Goal: Task Accomplishment & Management: Use online tool/utility

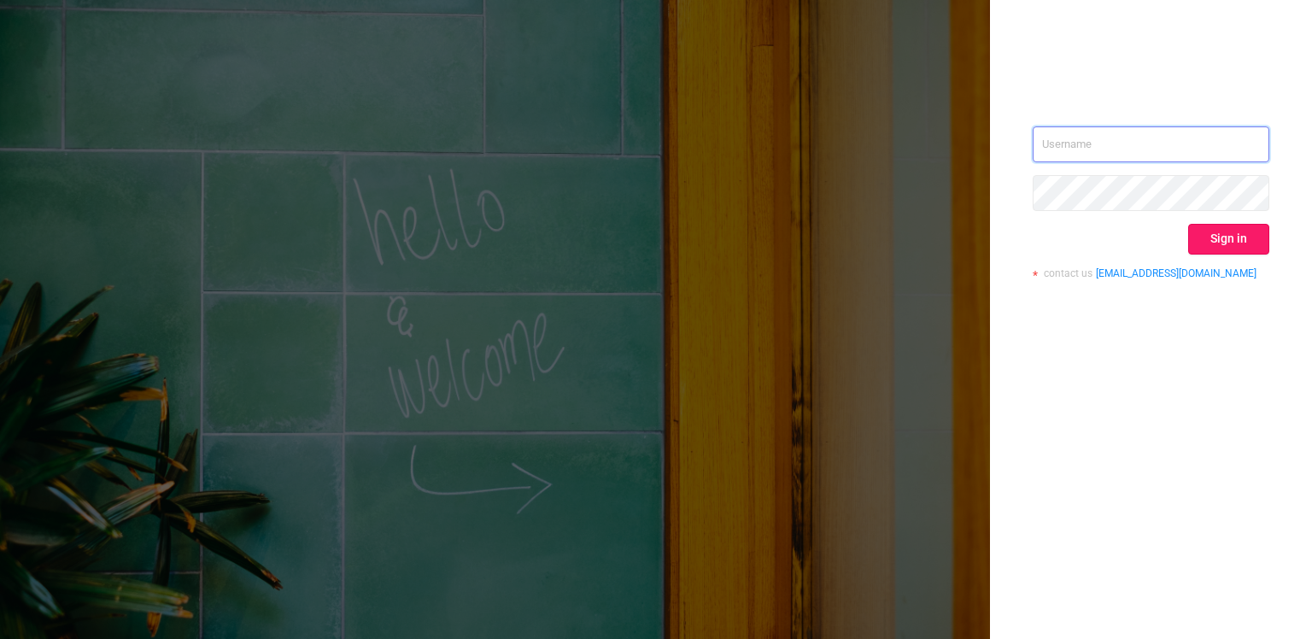
type input "[PERSON_NAME][EMAIL_ADDRESS][DOMAIN_NAME]"
click at [1223, 228] on button "Sign in" at bounding box center [1228, 239] width 81 height 31
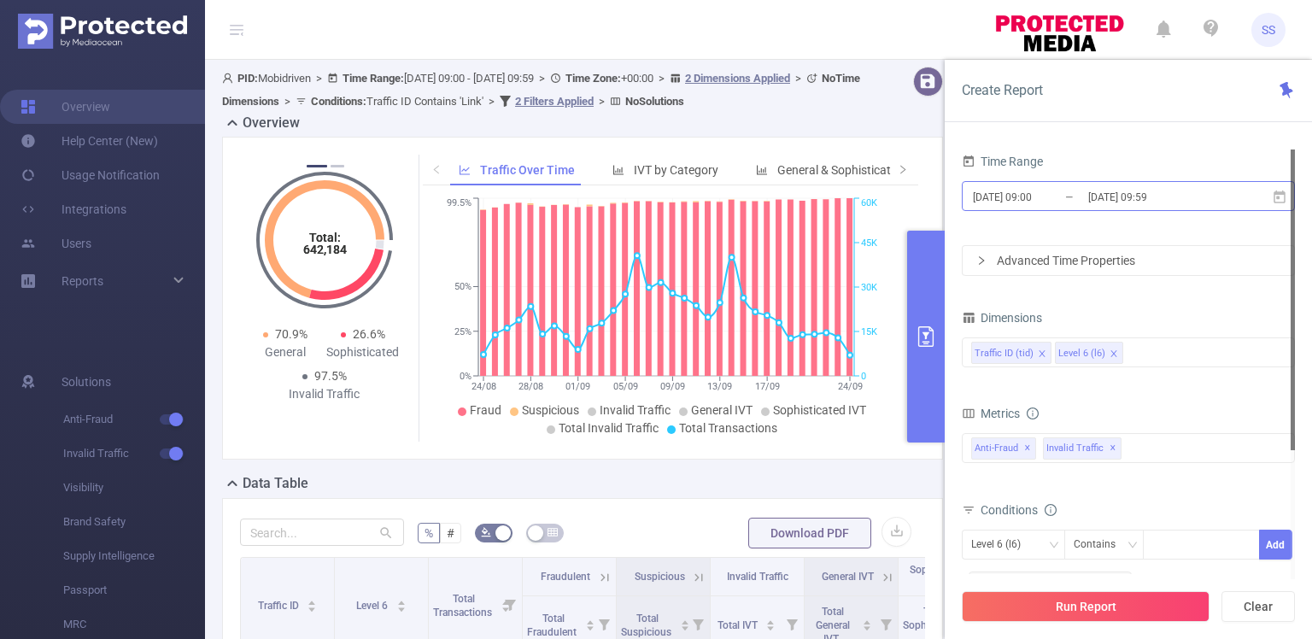
click at [1036, 197] on input "[DATE] 09:00" at bounding box center [1040, 196] width 138 height 23
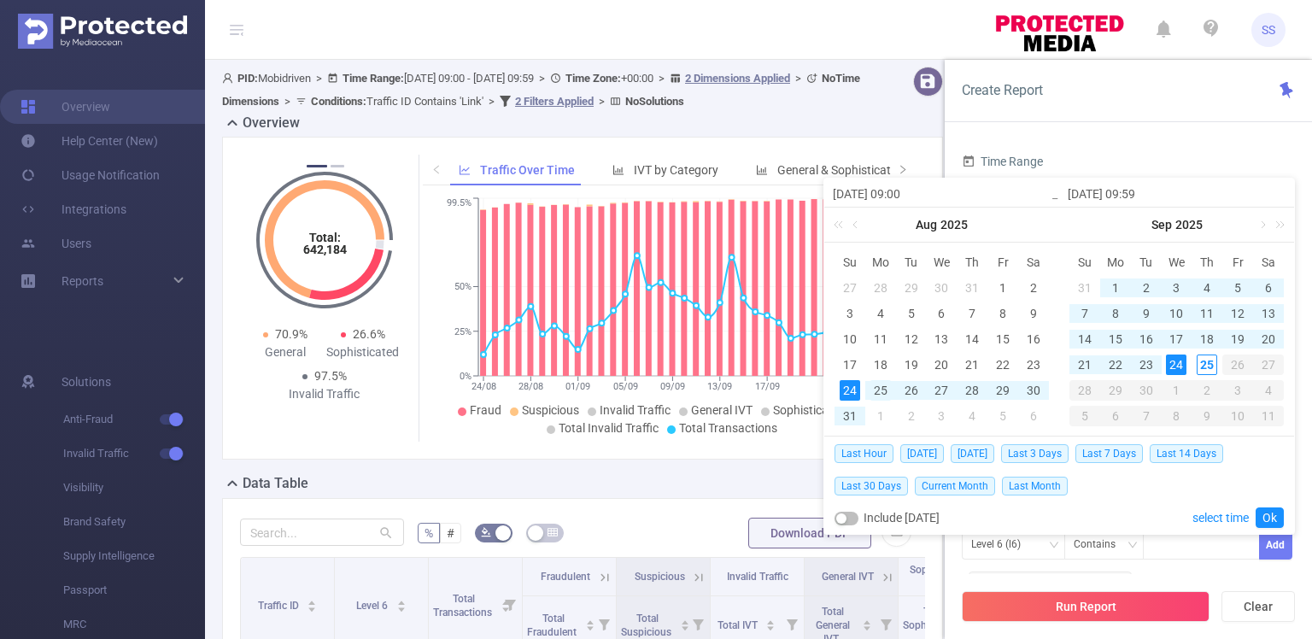
click at [885, 391] on div "25" at bounding box center [881, 390] width 21 height 21
click at [1213, 362] on div "25" at bounding box center [1207, 365] width 21 height 21
type input "[DATE] 09:00"
type input "[DATE] 09:59"
type input "[DATE] 09:00"
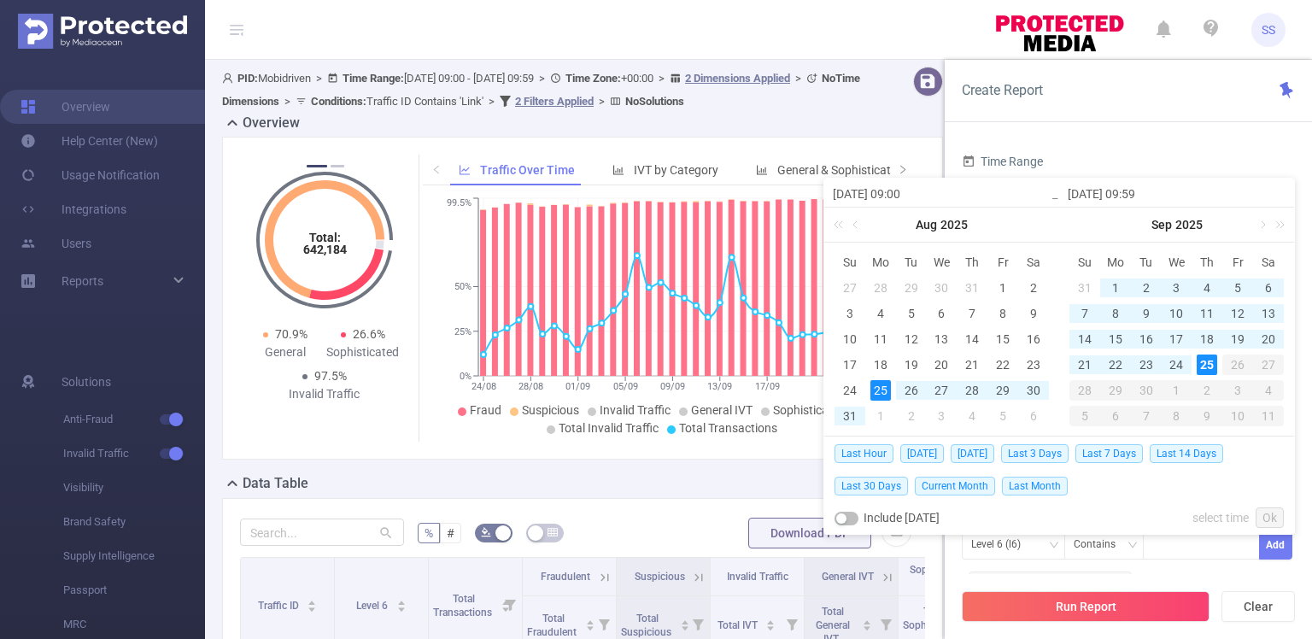
type input "[DATE] 09:59"
click at [1282, 513] on link "Ok" at bounding box center [1270, 517] width 28 height 21
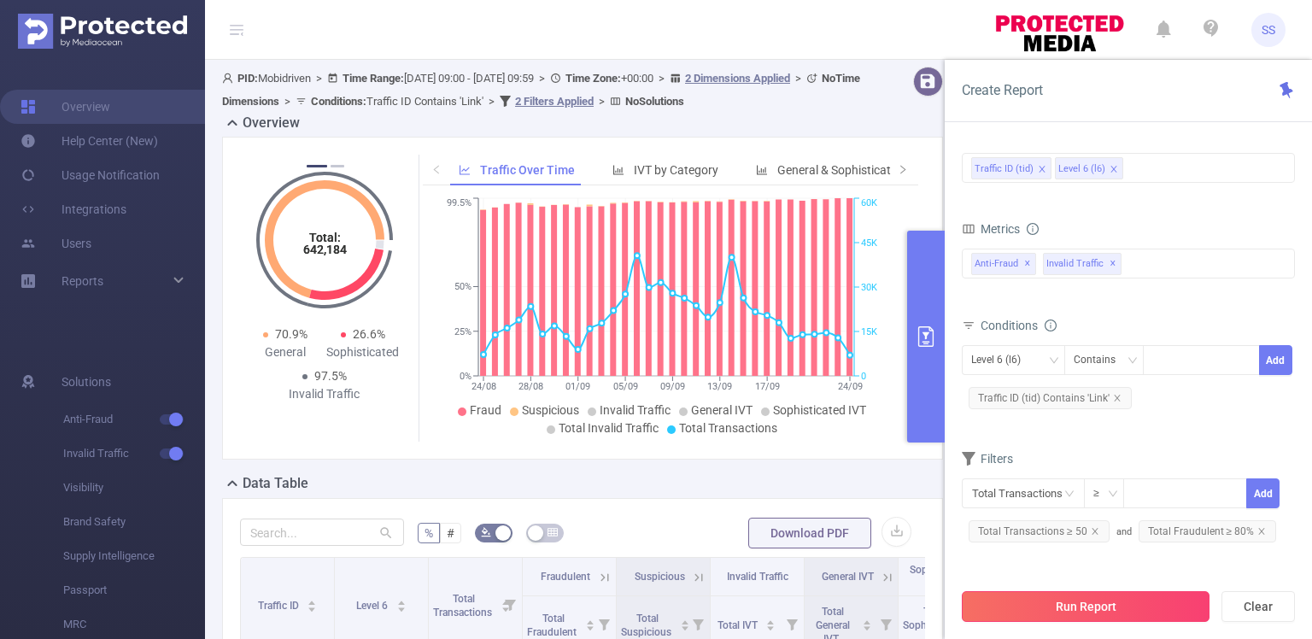
click at [1097, 604] on button "Run Report" at bounding box center [1086, 606] width 248 height 31
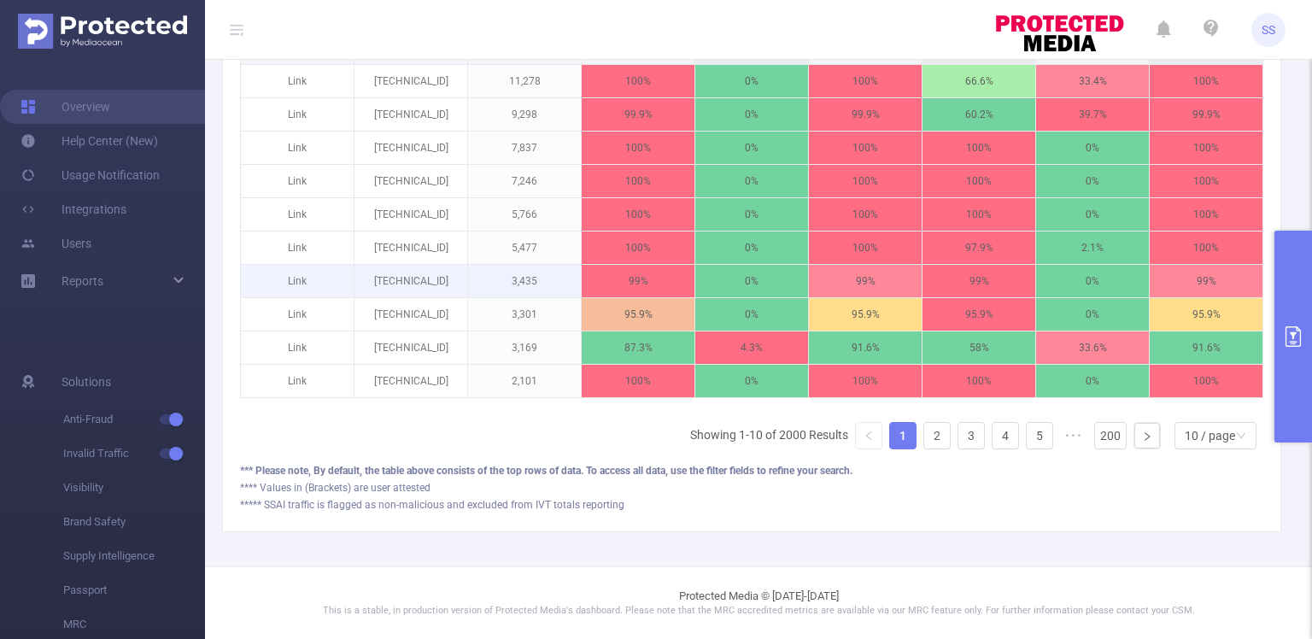
scroll to position [454, 0]
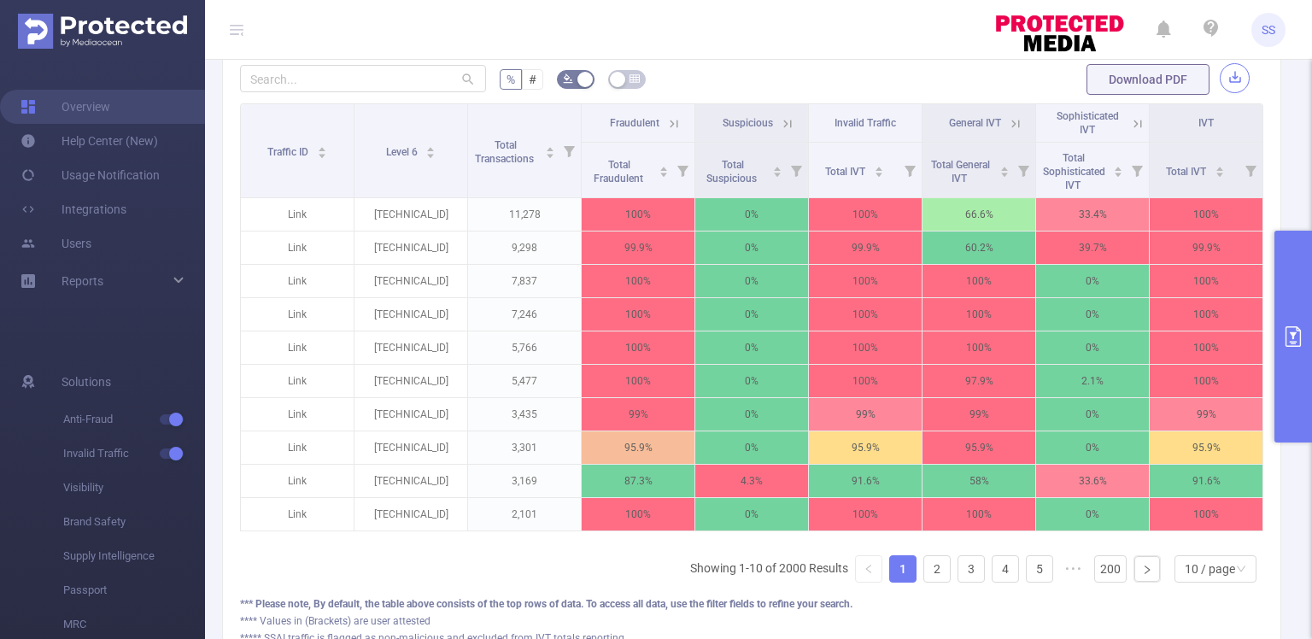
click at [1226, 72] on button "button" at bounding box center [1235, 78] width 30 height 30
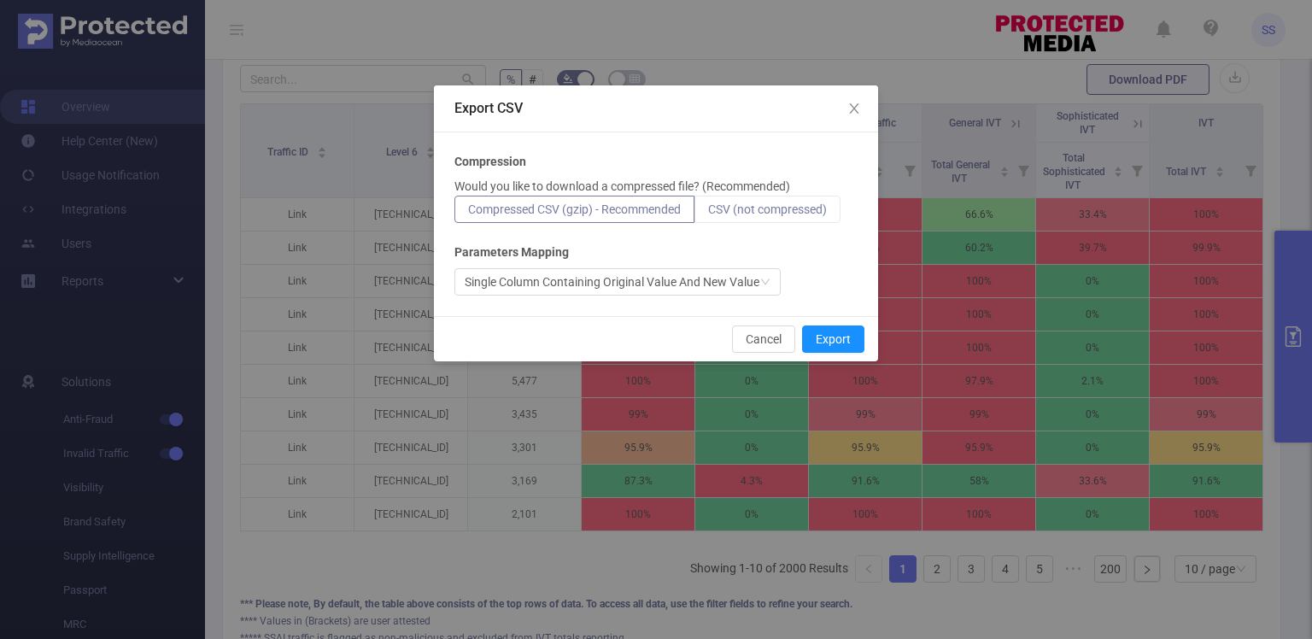
click at [827, 207] on span "CSV (not compressed)" at bounding box center [767, 209] width 119 height 14
click at [708, 214] on input "CSV (not compressed)" at bounding box center [708, 214] width 0 height 0
click at [832, 339] on button "Export" at bounding box center [833, 339] width 62 height 27
